Goal: Navigation & Orientation: Find specific page/section

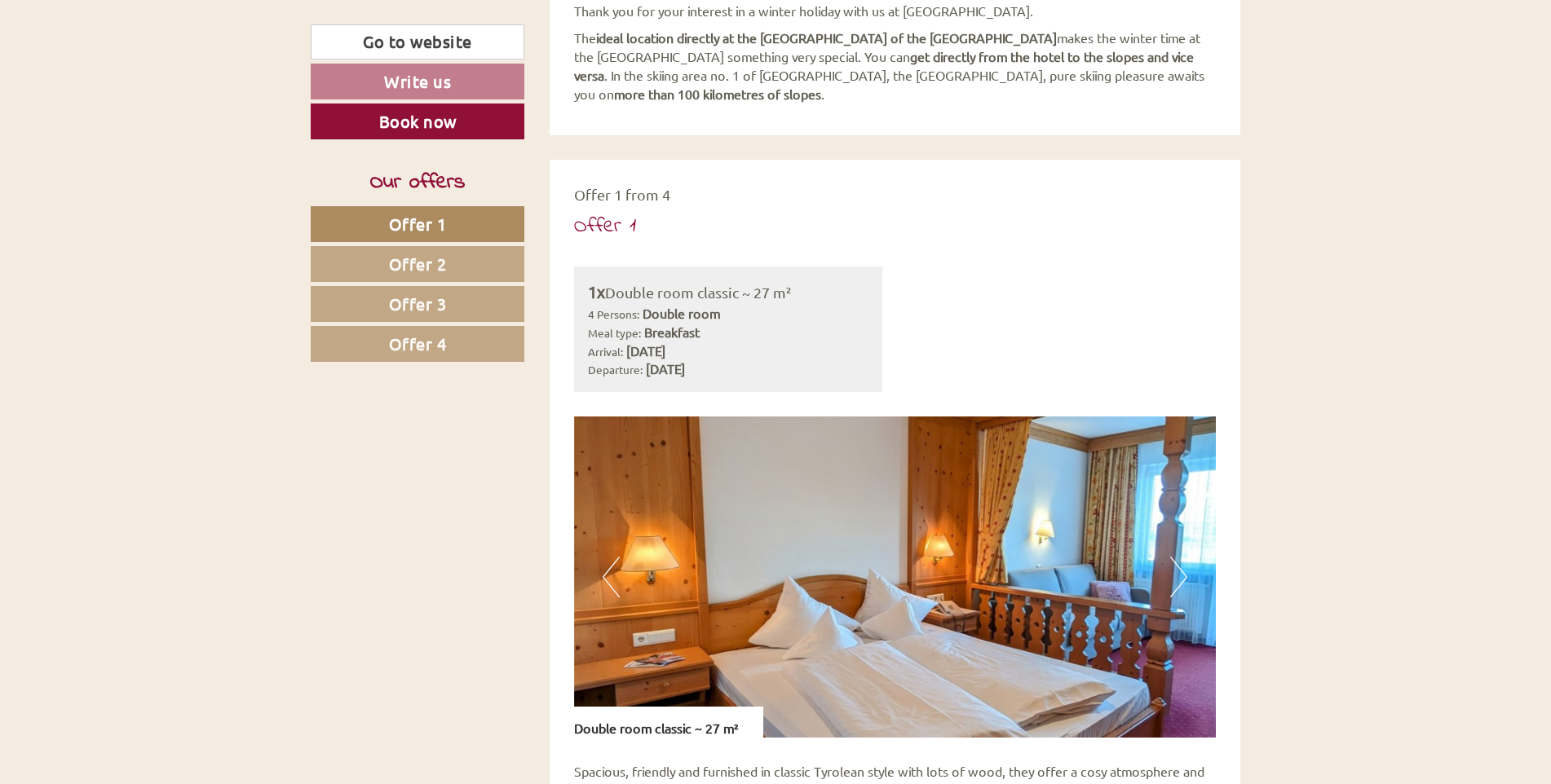
click at [478, 346] on link "Offer 4" at bounding box center [418, 344] width 214 height 36
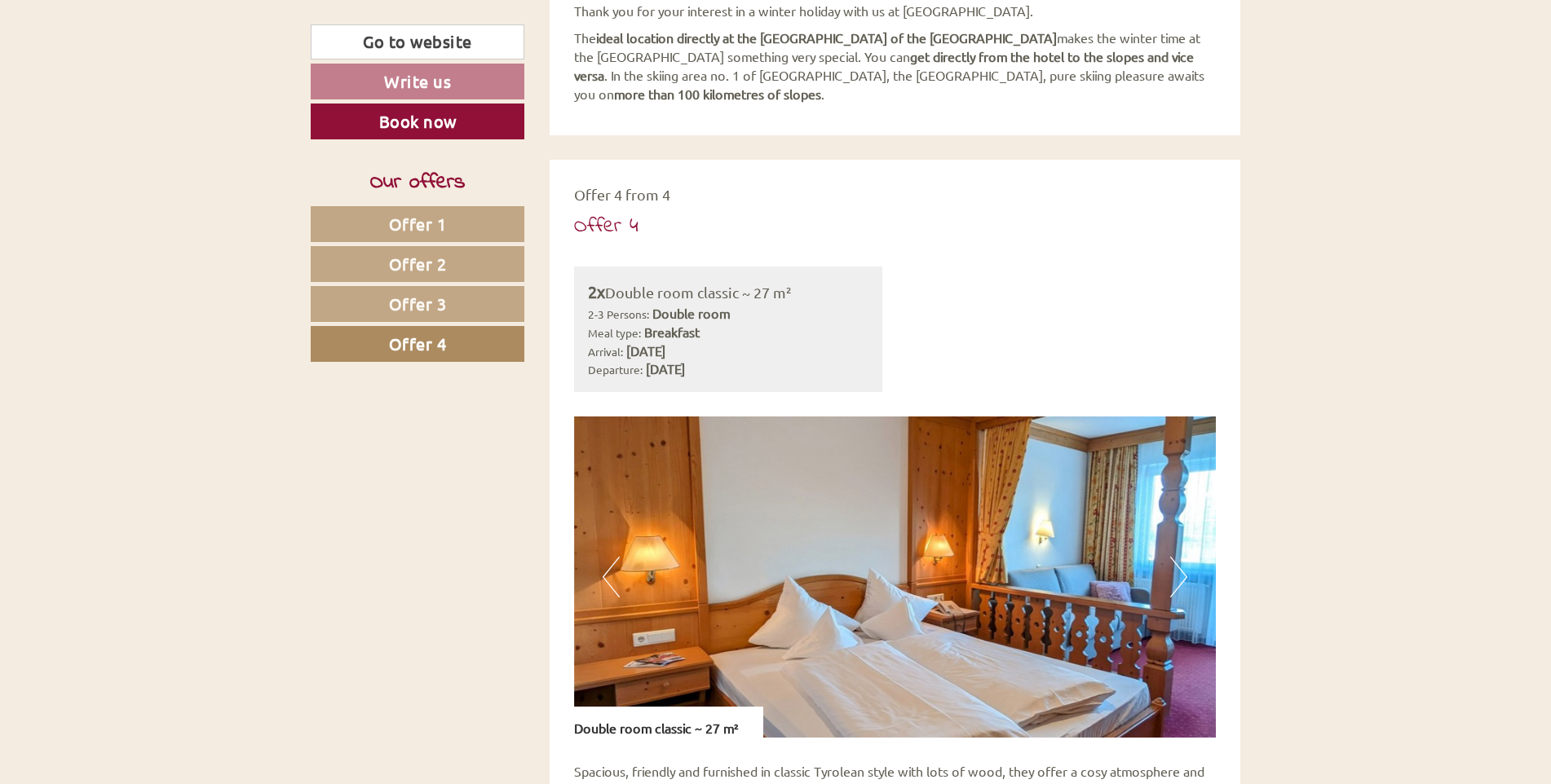
scroll to position [998, 0]
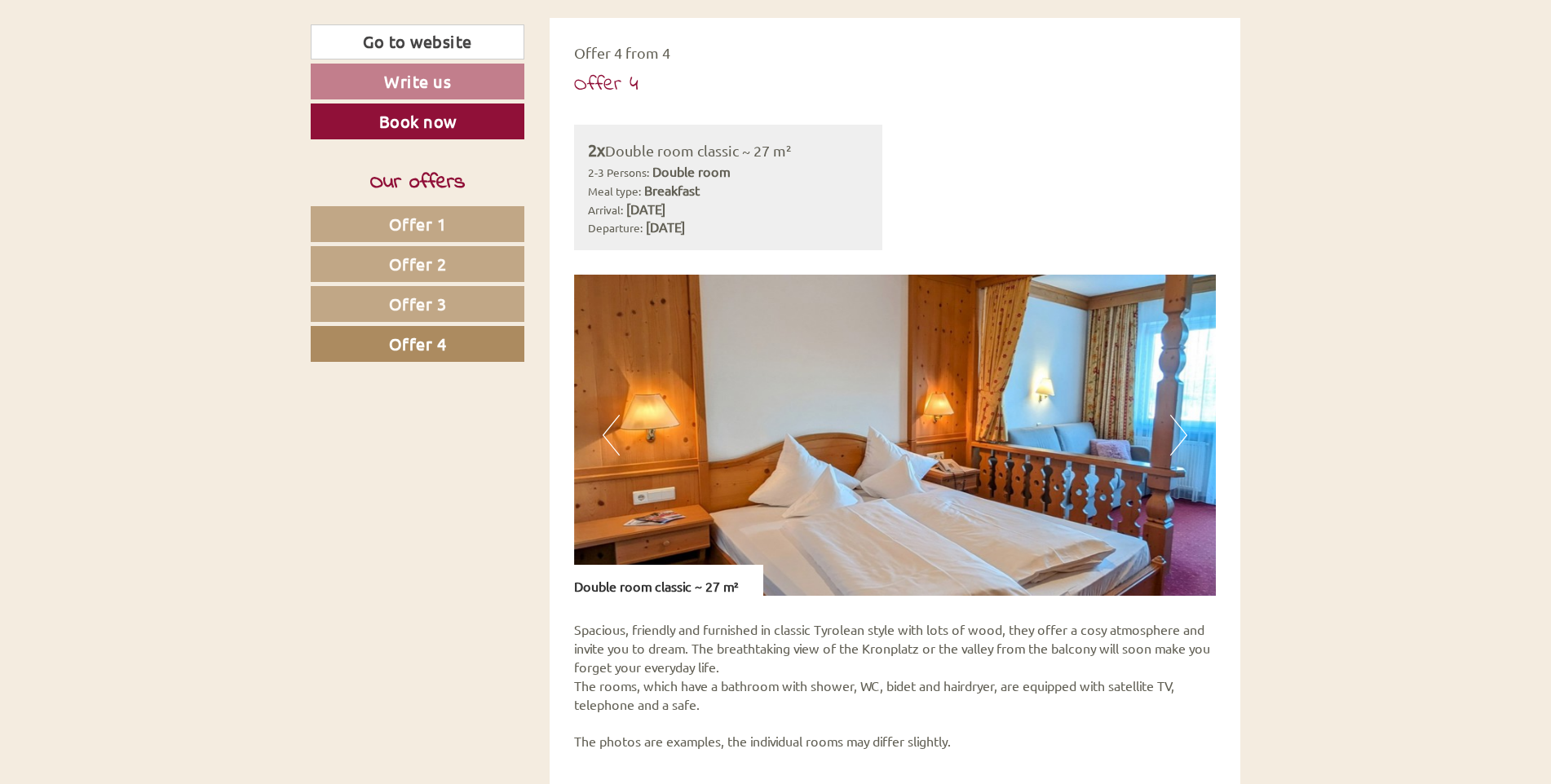
click at [453, 361] on link "Offer 4" at bounding box center [418, 344] width 214 height 36
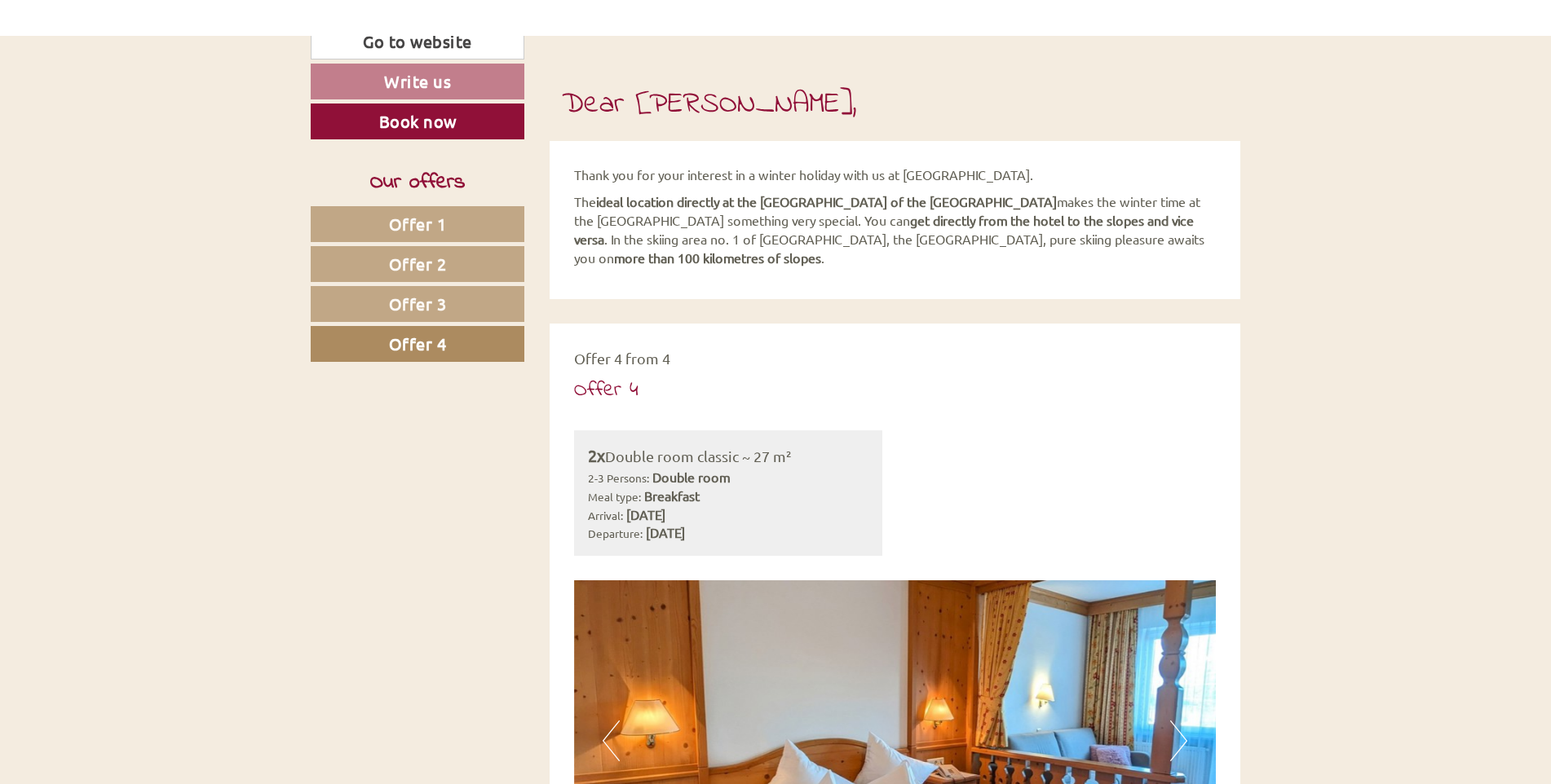
click at [458, 275] on link "Offer 2" at bounding box center [418, 264] width 214 height 36
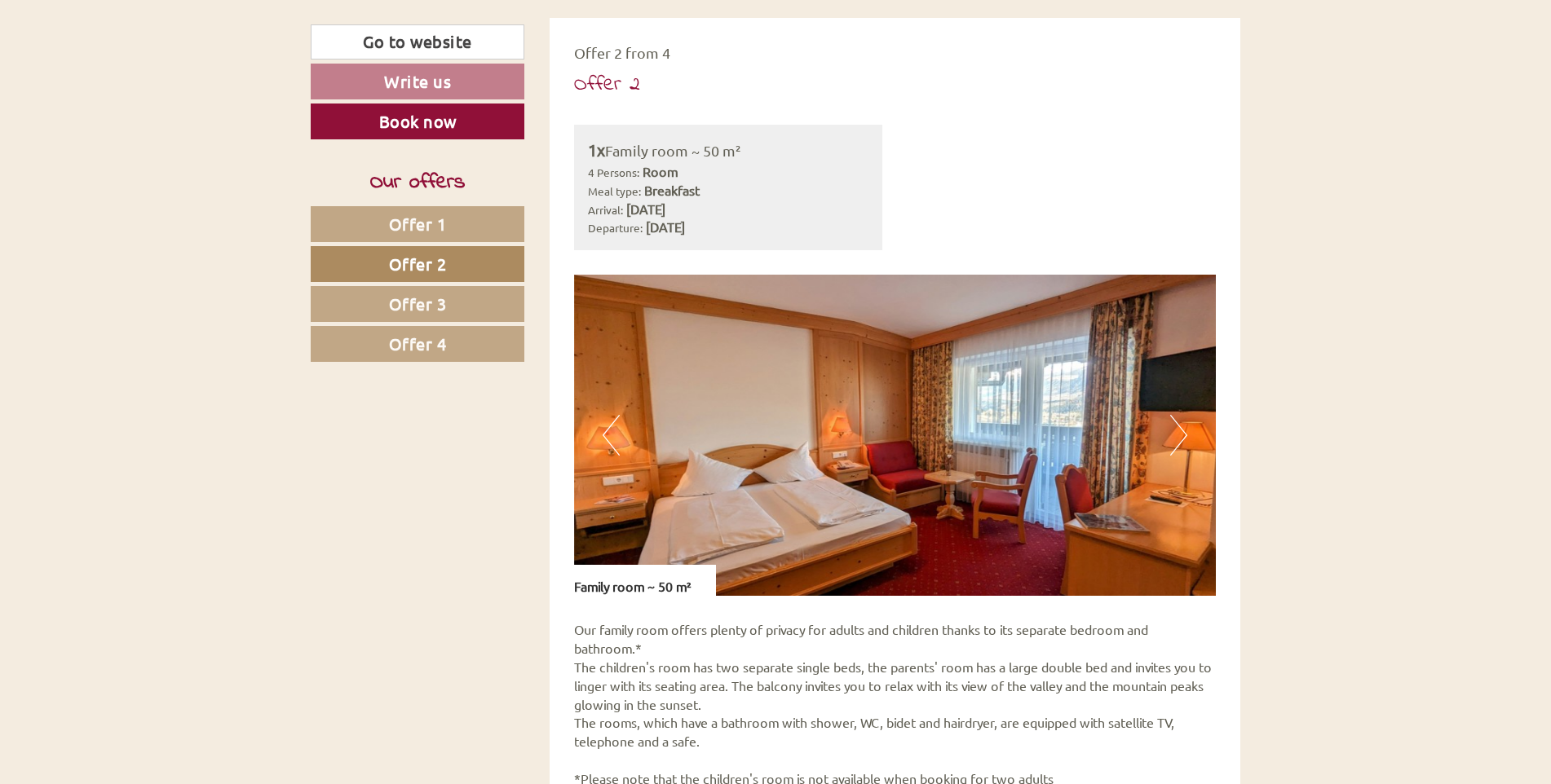
click at [462, 339] on link "Offer 4" at bounding box center [418, 344] width 214 height 36
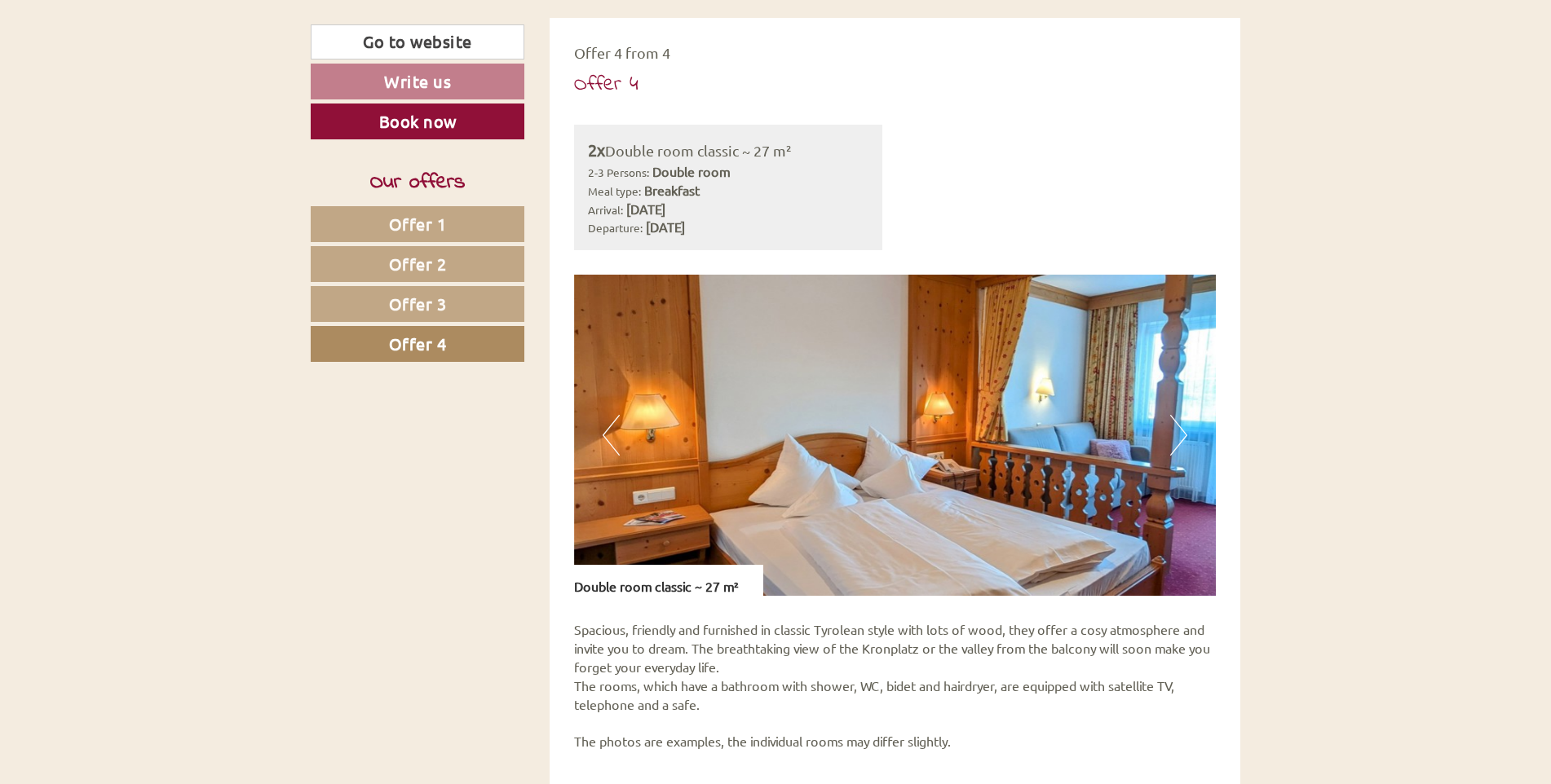
click at [462, 292] on link "Offer 3" at bounding box center [418, 304] width 214 height 36
click at [463, 245] on nav "Offer 1 Offer 2 Offer 3 Offer 4" at bounding box center [420, 284] width 218 height 156
click at [473, 221] on link "Offer 1" at bounding box center [418, 224] width 214 height 36
click at [471, 266] on link "Offer 2" at bounding box center [418, 264] width 214 height 36
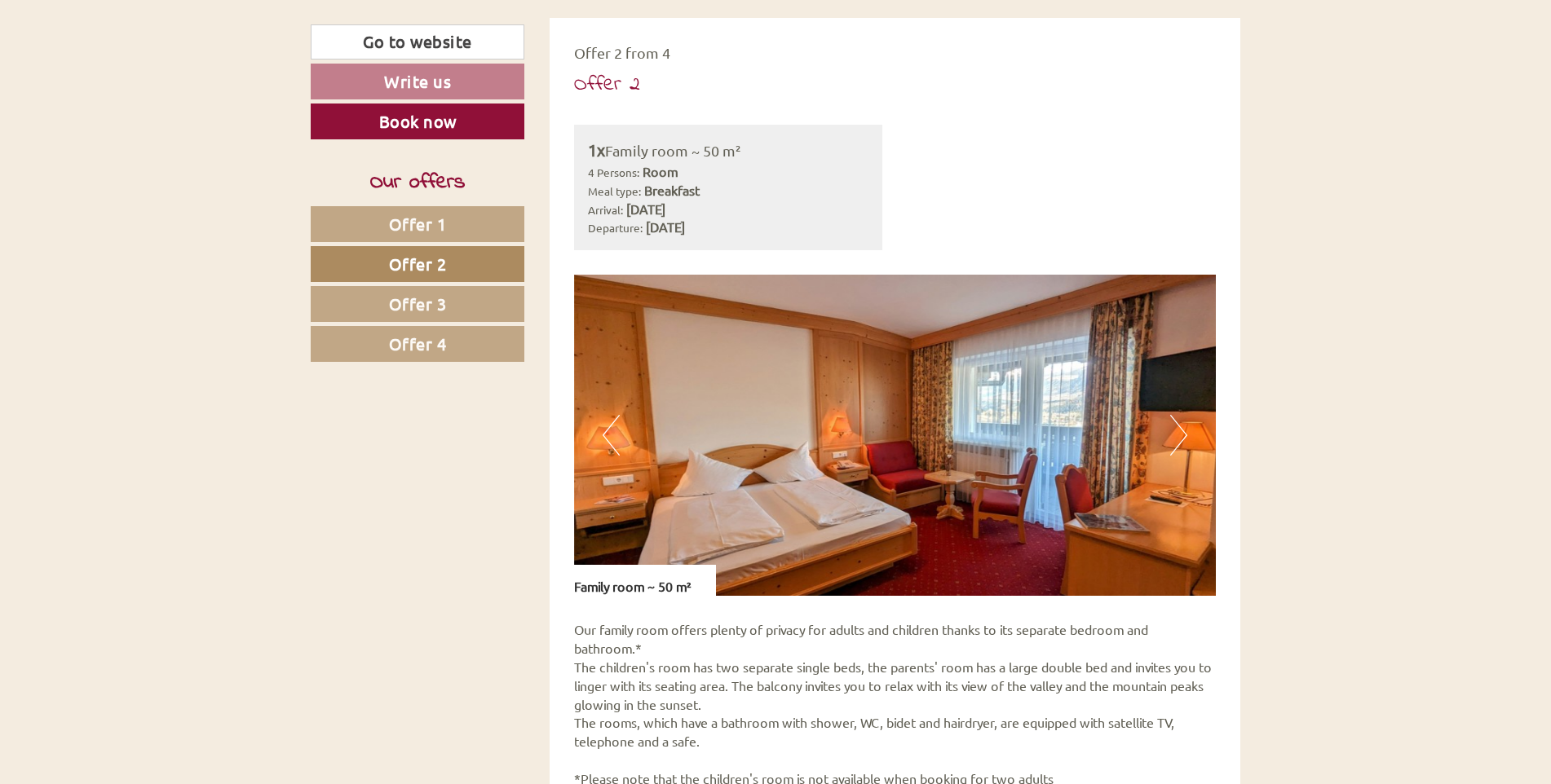
click at [462, 351] on link "Offer 4" at bounding box center [418, 344] width 214 height 36
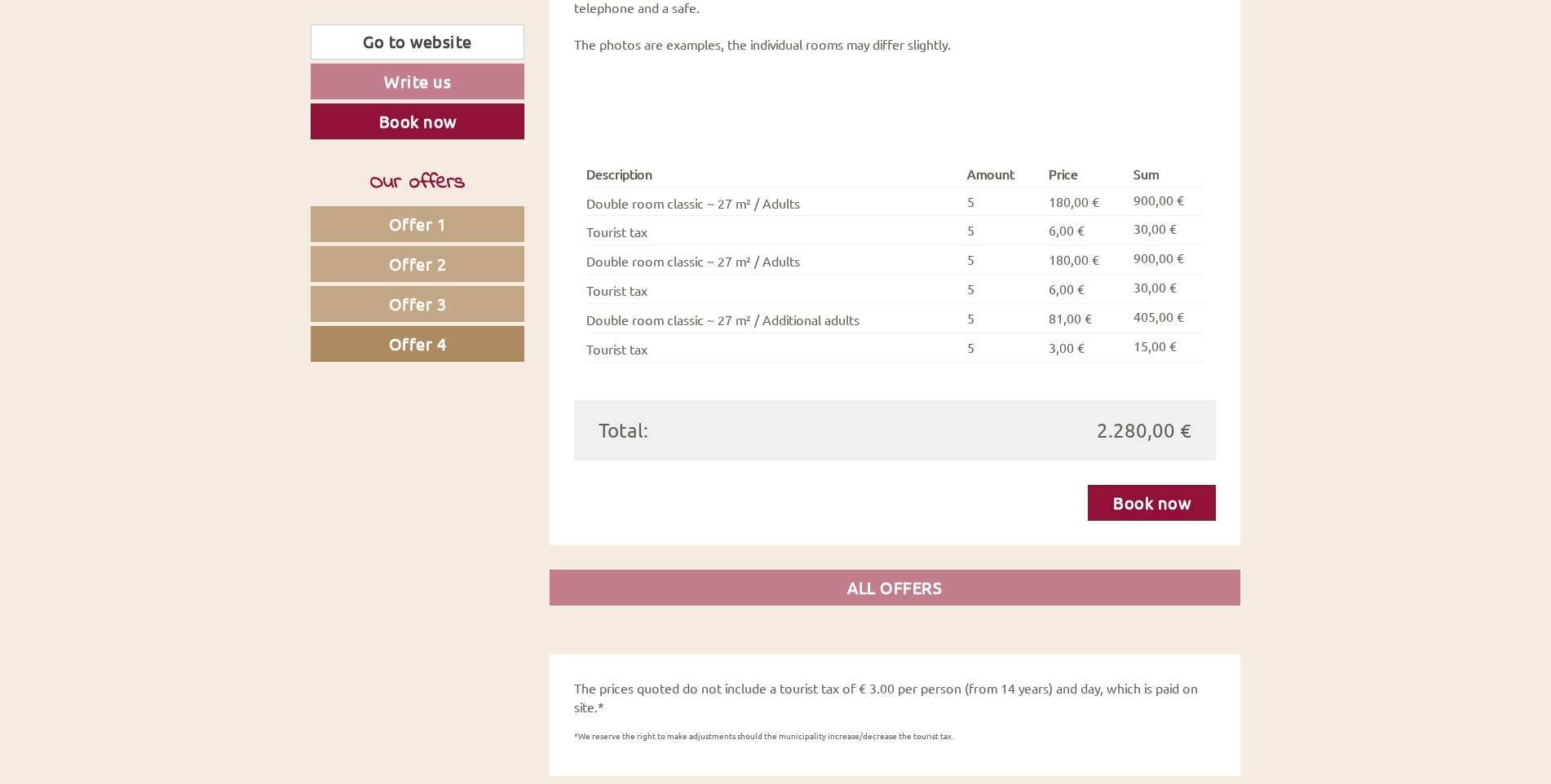
scroll to position [1690, 0]
